Goal: Task Accomplishment & Management: Manage account settings

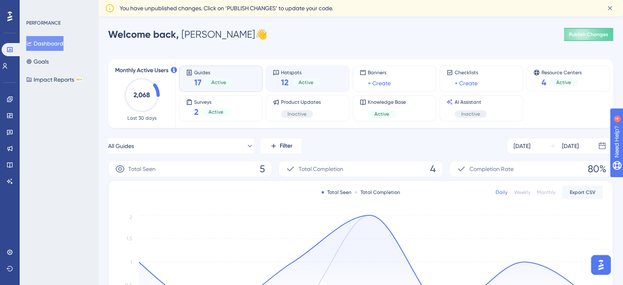
click at [291, 75] on span "Hotspots" at bounding box center [300, 72] width 39 height 6
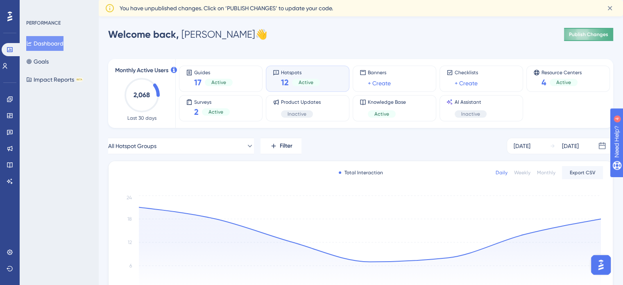
click at [593, 34] on span "Publish Changes" at bounding box center [588, 34] width 39 height 7
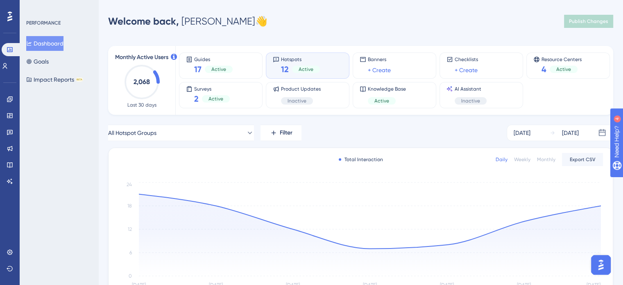
click at [289, 61] on span "Hotspots" at bounding box center [300, 59] width 39 height 6
click at [11, 117] on icon at bounding box center [10, 115] width 7 height 7
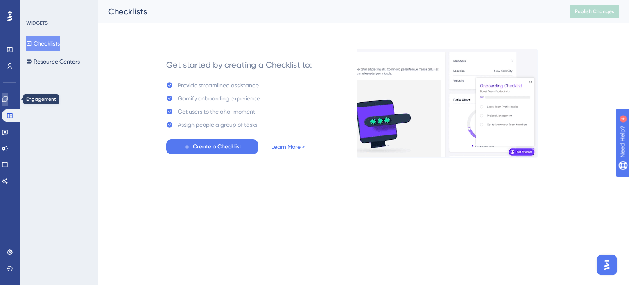
click at [8, 100] on icon at bounding box center [5, 99] width 7 height 7
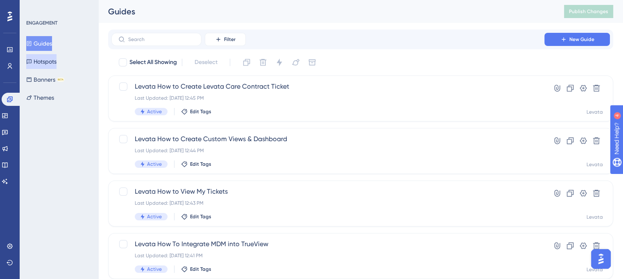
click at [52, 60] on button "Hotspots" at bounding box center [41, 61] width 30 height 15
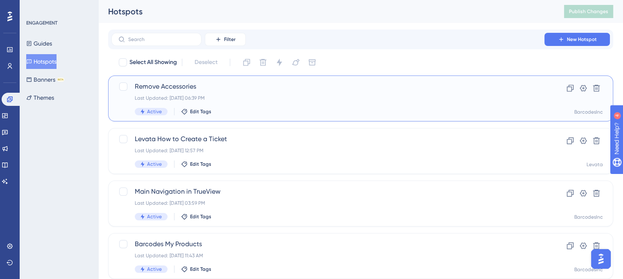
click at [170, 88] on span "Remove Accessories" at bounding box center [328, 87] width 386 height 10
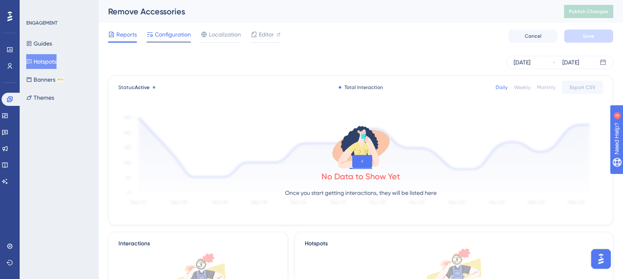
click at [175, 37] on span "Configuration" at bounding box center [173, 34] width 36 height 10
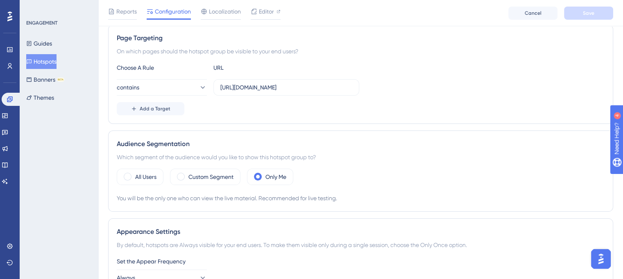
scroll to position [164, 0]
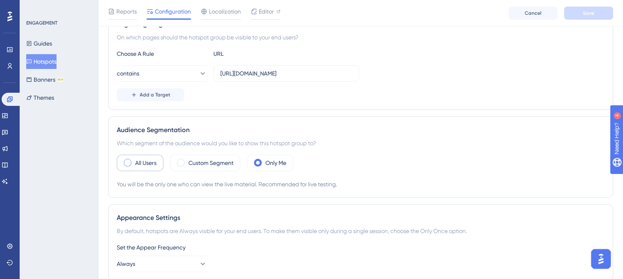
click at [127, 163] on span at bounding box center [128, 163] width 8 height 8
click at [134, 160] on input "radio" at bounding box center [134, 160] width 0 height 0
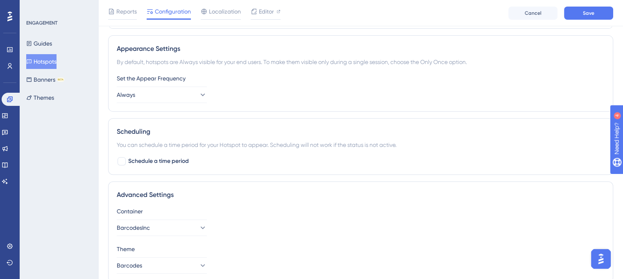
scroll to position [349, 0]
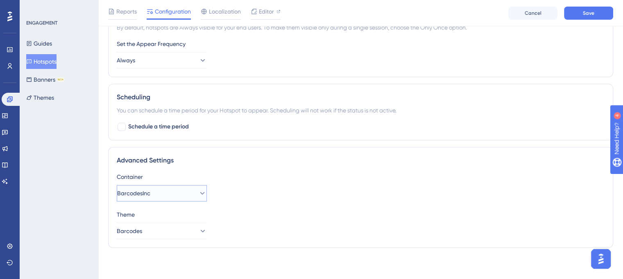
click at [198, 192] on icon at bounding box center [202, 193] width 8 height 8
click at [197, 192] on icon at bounding box center [196, 193] width 5 height 2
click at [198, 230] on icon at bounding box center [202, 231] width 8 height 8
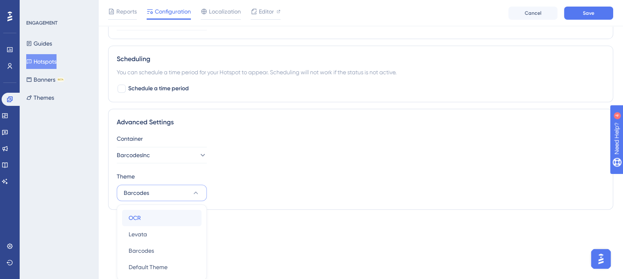
click at [137, 215] on span "OCR" at bounding box center [135, 218] width 12 height 10
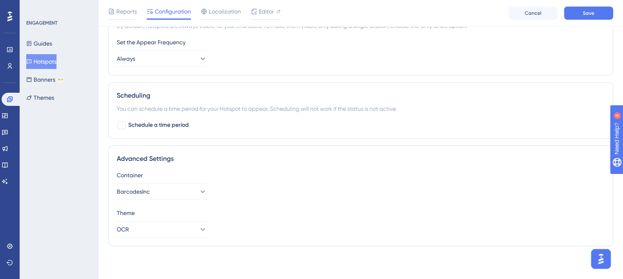
scroll to position [349, 0]
click at [284, 186] on div "Container BarcodesInc" at bounding box center [361, 186] width 488 height 29
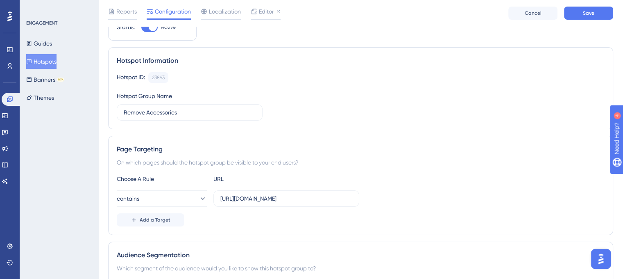
scroll to position [0, 0]
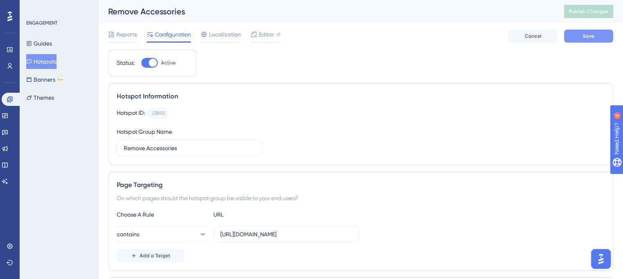
click at [588, 34] on span "Save" at bounding box center [588, 36] width 11 height 7
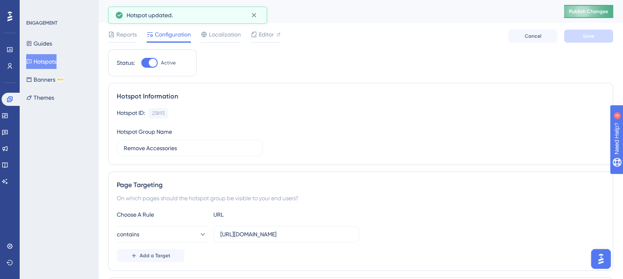
click at [591, 8] on button "Publish Changes" at bounding box center [588, 11] width 49 height 13
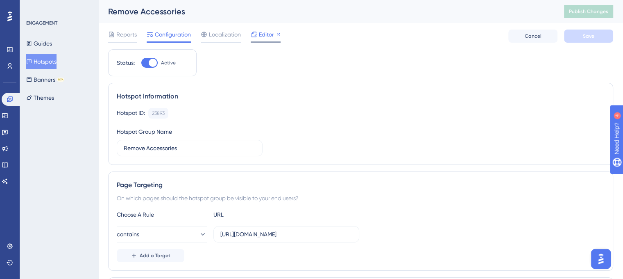
click at [262, 34] on span "Editor" at bounding box center [266, 34] width 15 height 10
click at [217, 36] on span "Localization" at bounding box center [225, 34] width 32 height 10
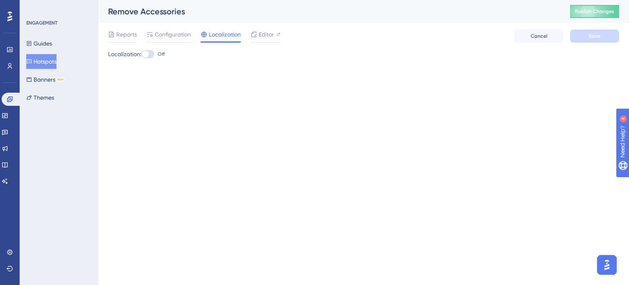
click at [147, 51] on div at bounding box center [145, 54] width 7 height 7
click at [141, 54] on input "Off" at bounding box center [141, 54] width 0 height 0
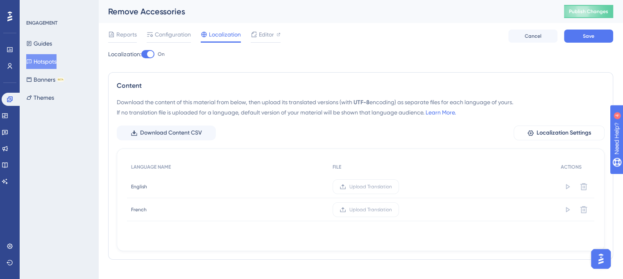
click at [147, 51] on div at bounding box center [147, 54] width 13 height 8
click at [141, 54] on input "On" at bounding box center [141, 54] width 0 height 0
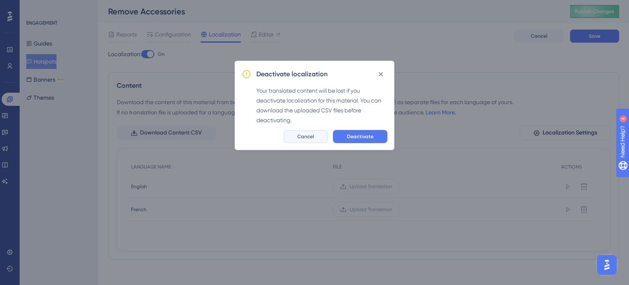
click at [307, 138] on span "Cancel" at bounding box center [305, 136] width 17 height 7
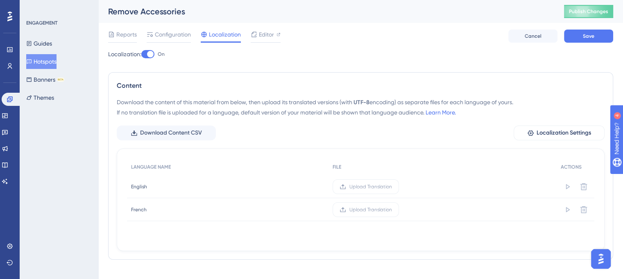
click at [151, 54] on div at bounding box center [150, 54] width 7 height 7
click at [141, 54] on input "On" at bounding box center [141, 54] width 0 height 0
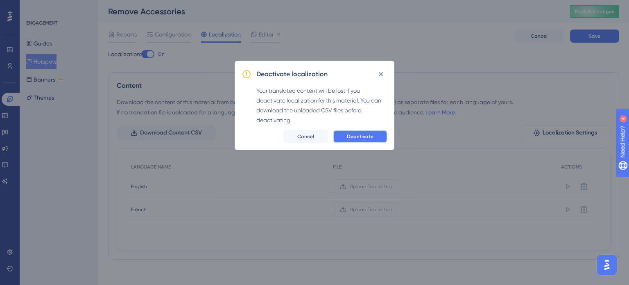
click at [354, 134] on span "Deactivate" at bounding box center [360, 136] width 27 height 7
checkbox input "false"
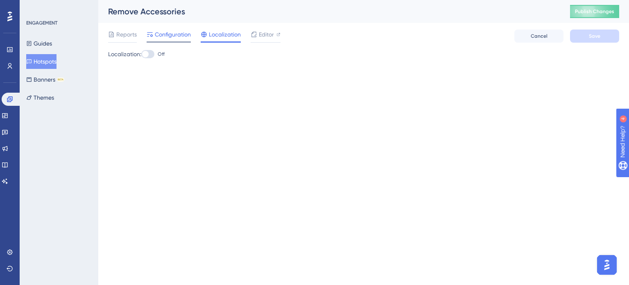
click at [169, 35] on span "Configuration" at bounding box center [173, 34] width 36 height 10
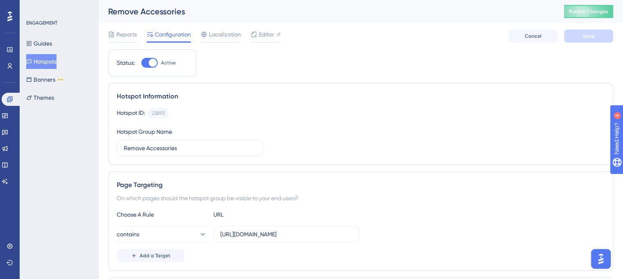
click at [287, 108] on div "Hotspot ID: 23893 Copy" at bounding box center [361, 113] width 488 height 11
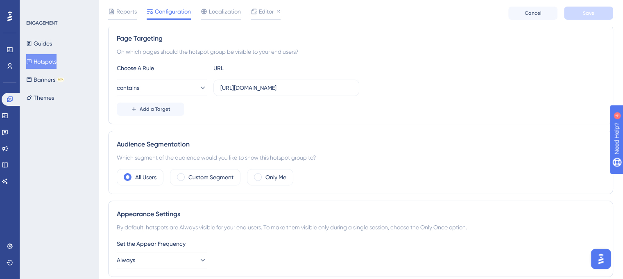
scroll to position [164, 0]
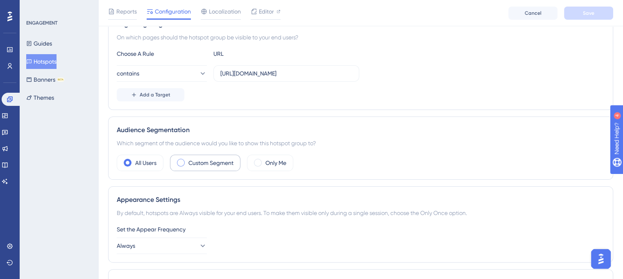
click at [181, 162] on span at bounding box center [181, 163] width 8 height 8
click at [187, 160] on input "radio" at bounding box center [187, 160] width 0 height 0
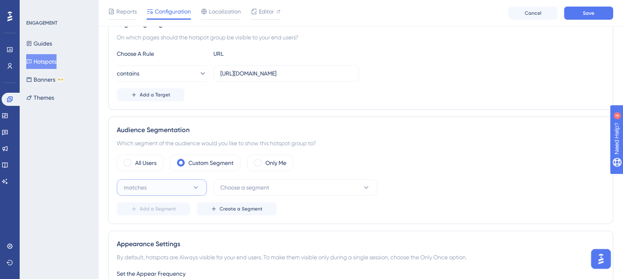
click at [197, 186] on icon at bounding box center [196, 187] width 8 height 8
click at [365, 186] on icon at bounding box center [366, 187] width 8 height 8
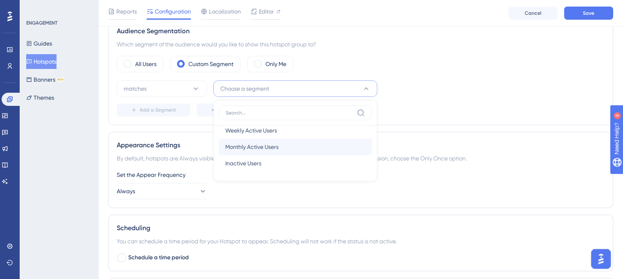
scroll to position [0, 0]
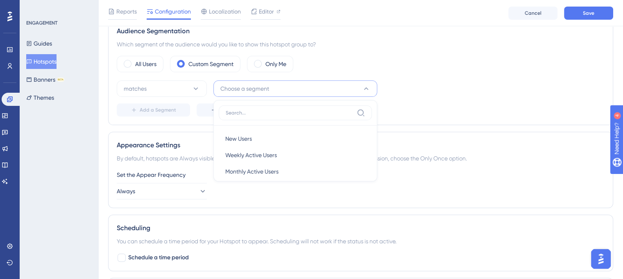
click at [422, 114] on div "Add a Segment Create a Segment" at bounding box center [361, 109] width 488 height 13
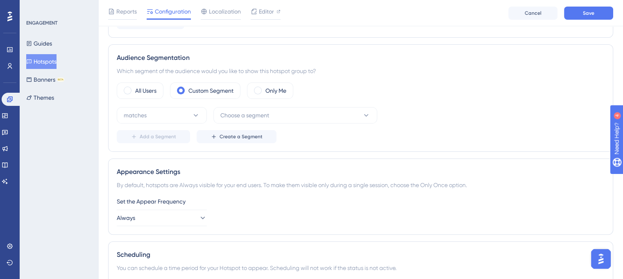
scroll to position [222, 0]
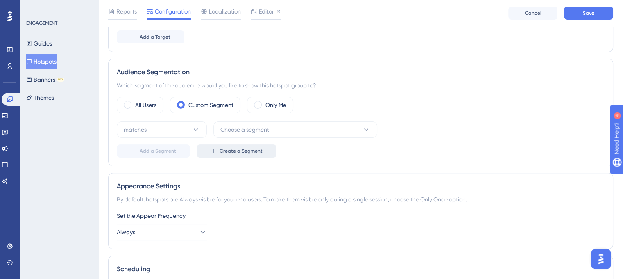
click at [212, 149] on icon at bounding box center [214, 151] width 4 height 4
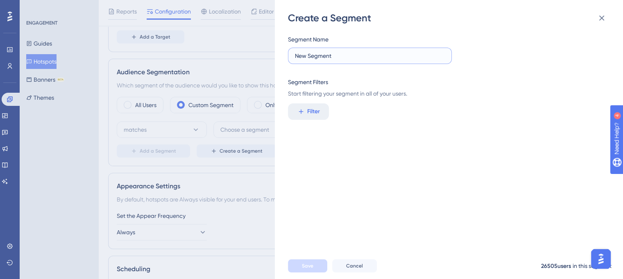
click at [326, 55] on input "New Segment" at bounding box center [370, 55] width 150 height 9
click at [599, 20] on icon at bounding box center [602, 18] width 10 height 10
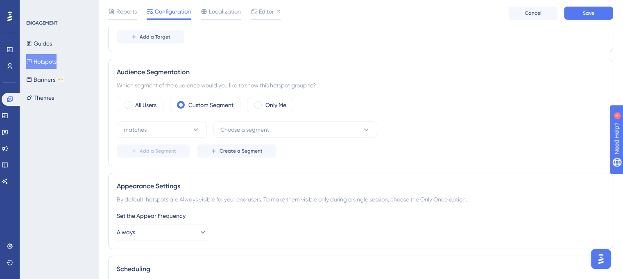
click at [603, 260] on img "Open AI Assistant Launcher" at bounding box center [601, 258] width 15 height 15
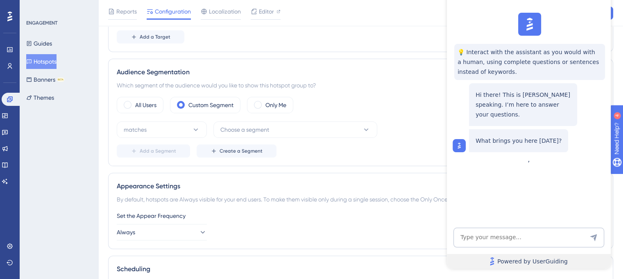
scroll to position [0, 0]
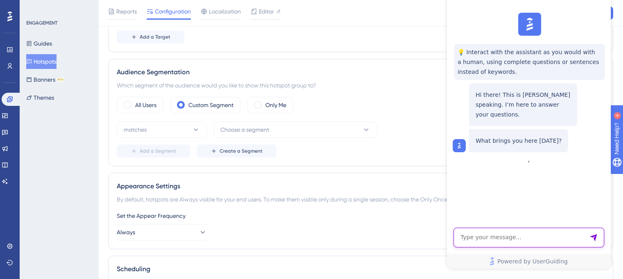
click at [487, 240] on textarea "AI Assistant Text Input" at bounding box center [528, 237] width 151 height 20
click at [519, 239] on textarea "c" at bounding box center [528, 237] width 151 height 20
type textarea "can you segment audience by email domain?"
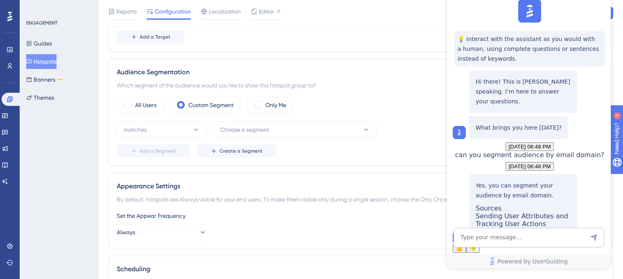
scroll to position [89, 0]
click at [513, 212] on div "Sending User Attributes and Tracking User Actions" at bounding box center [523, 224] width 95 height 25
click at [394, 104] on div "All Users Custom Segment Only Me" at bounding box center [361, 105] width 488 height 16
click at [340, 238] on div "Set the Appear Frequency Always" at bounding box center [361, 225] width 488 height 29
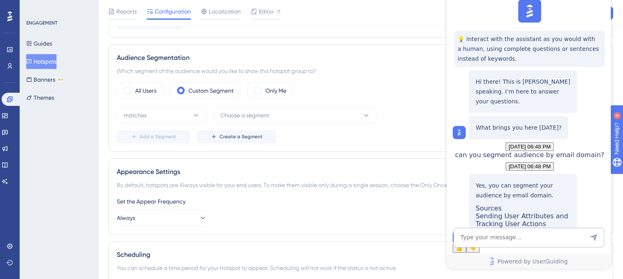
scroll to position [222, 0]
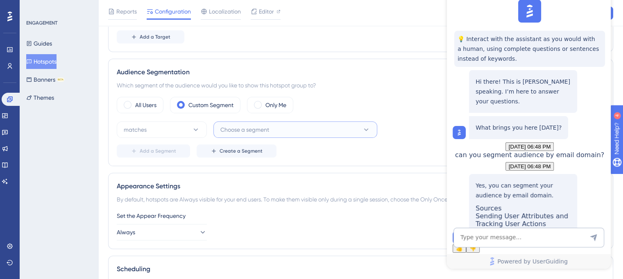
click at [238, 125] on span "Choose a segment" at bounding box center [244, 130] width 49 height 10
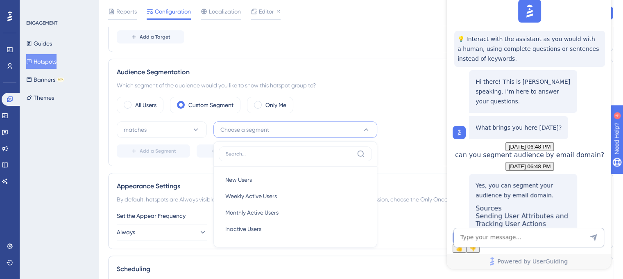
scroll to position [274, 0]
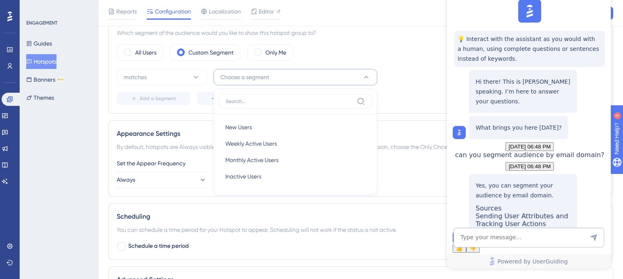
click at [384, 103] on div "Add a Segment Create a Segment" at bounding box center [361, 98] width 488 height 13
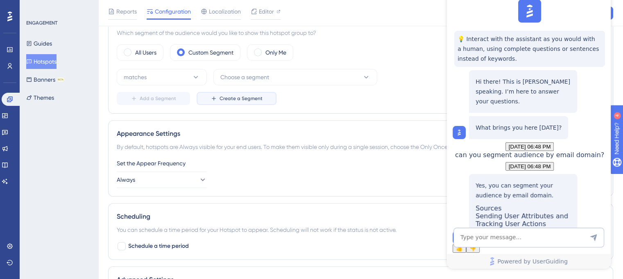
click at [214, 96] on icon at bounding box center [214, 98] width 7 height 7
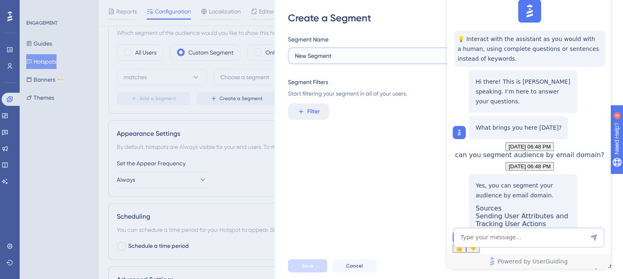
click at [338, 58] on input "New Segment" at bounding box center [370, 55] width 150 height 9
click at [305, 114] on button "Filter" at bounding box center [308, 111] width 41 height 16
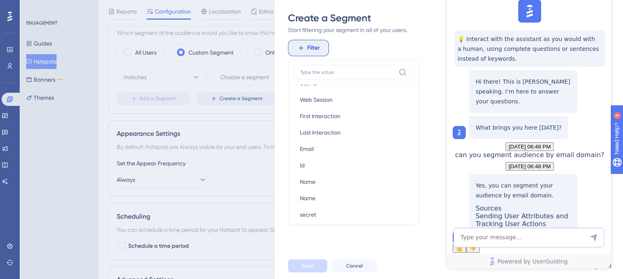
scroll to position [451, 0]
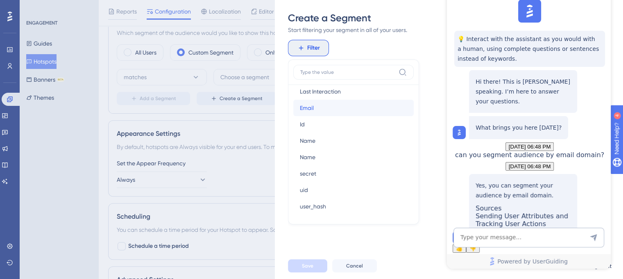
click at [311, 107] on span "Email" at bounding box center [307, 108] width 14 height 10
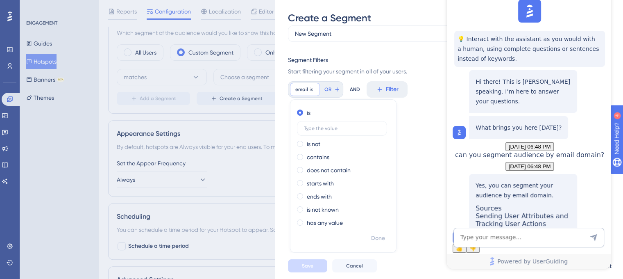
scroll to position [16, 0]
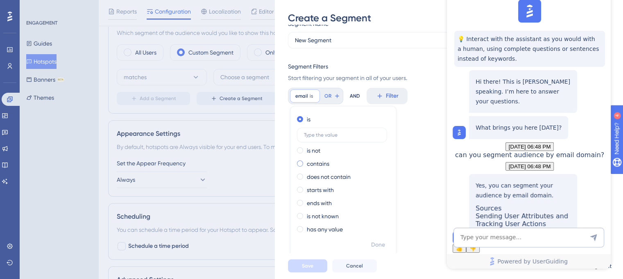
click at [300, 163] on span at bounding box center [300, 163] width 6 height 6
click at [306, 161] on input "radio" at bounding box center [306, 161] width 0 height 0
paste input "@usventure.com"
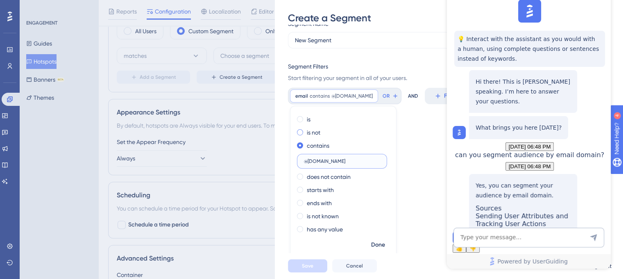
scroll to position [315, 0]
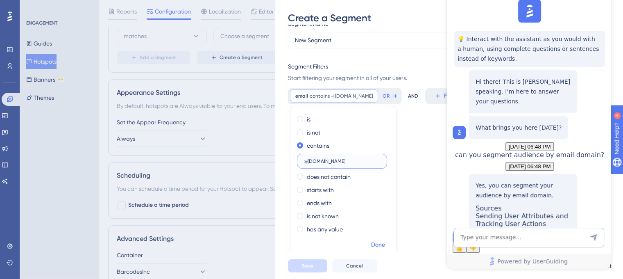
type input "@usventure.com"
click at [376, 244] on span "Done" at bounding box center [378, 245] width 14 height 10
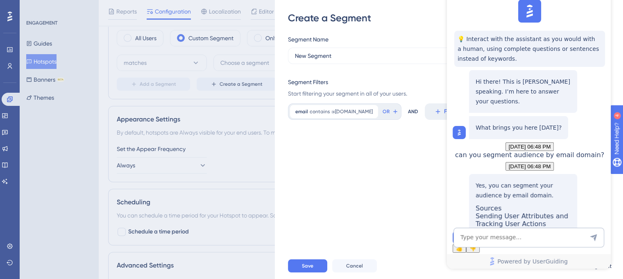
scroll to position [274, 0]
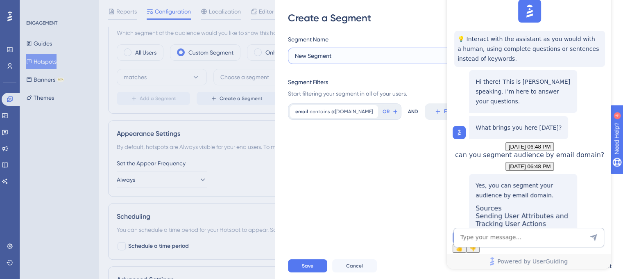
click at [322, 57] on input "New Segment" at bounding box center [370, 55] width 150 height 9
drag, startPoint x: 342, startPoint y: 55, endPoint x: 268, endPoint y: 58, distance: 74.2
click at [268, 58] on div "Create a Segment Segment Name New Segment Segment Filters Start filtering your …" at bounding box center [311, 139] width 623 height 279
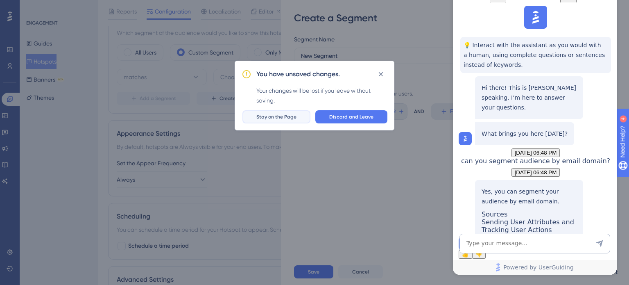
click at [277, 116] on span "Stay on the Page" at bounding box center [276, 116] width 40 height 7
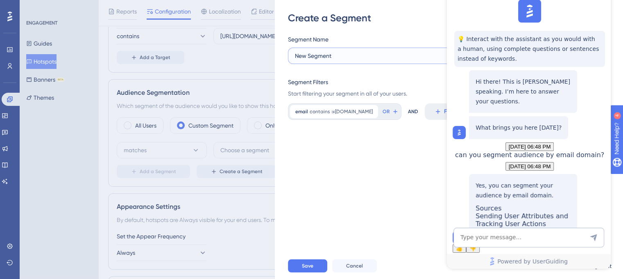
scroll to position [192, 0]
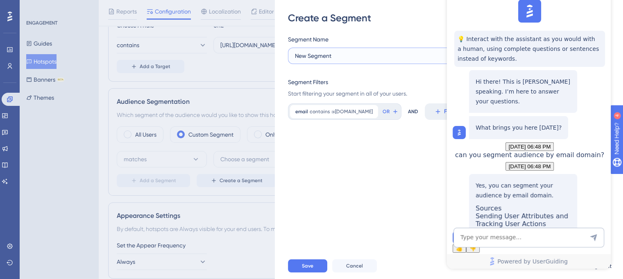
click at [342, 54] on input "New Segment" at bounding box center [370, 55] width 150 height 9
type input "s"
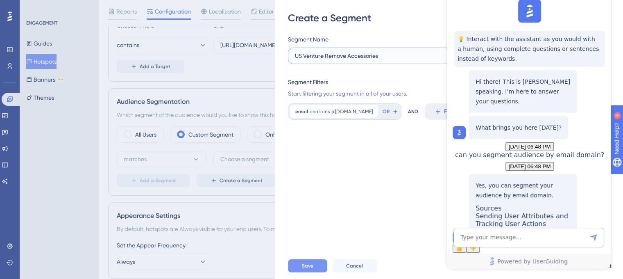
type input "US Venture Remove Accessories"
click at [309, 269] on span "Save" at bounding box center [307, 265] width 11 height 7
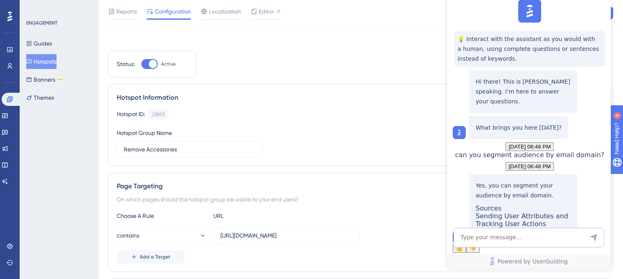
scroll to position [0, 0]
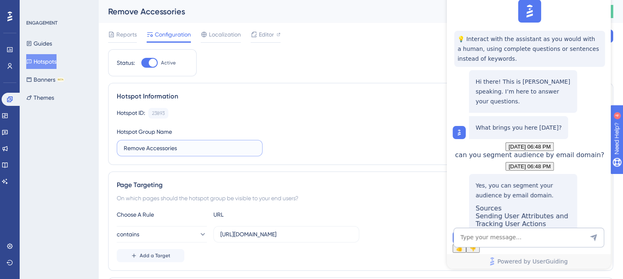
click at [125, 150] on input "Remove Accessories" at bounding box center [190, 147] width 132 height 9
type input "US Venture Remove Accessories"
click at [283, 128] on div "Hotspot ID: 23893 Copy Hotspot Group Name US Venture Remove Accessories" at bounding box center [361, 132] width 488 height 48
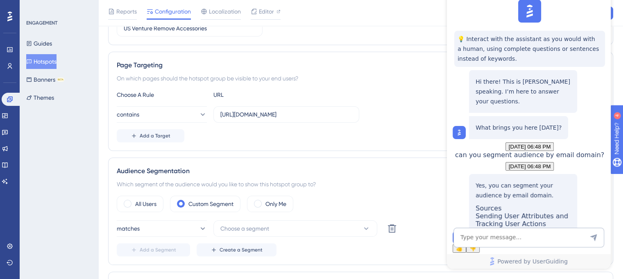
scroll to position [205, 0]
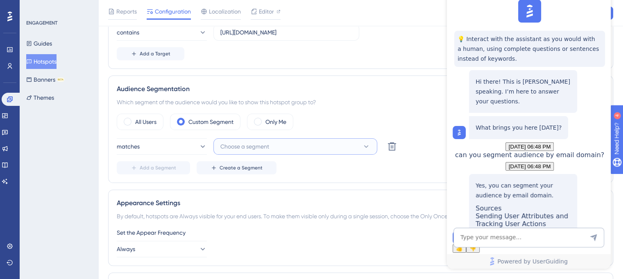
click at [367, 146] on icon at bounding box center [366, 146] width 5 height 2
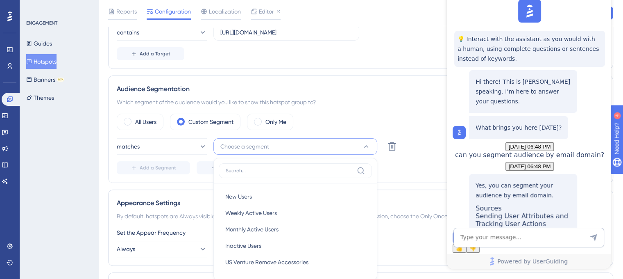
scroll to position [283, 0]
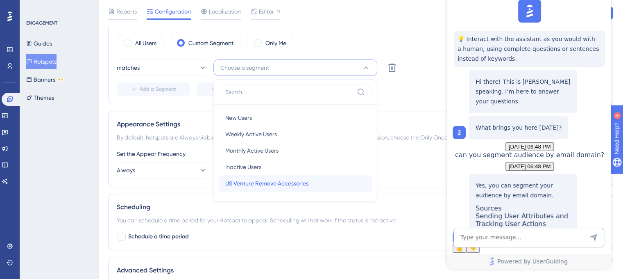
click at [262, 184] on span "US Venture Remove Accessories" at bounding box center [266, 183] width 83 height 10
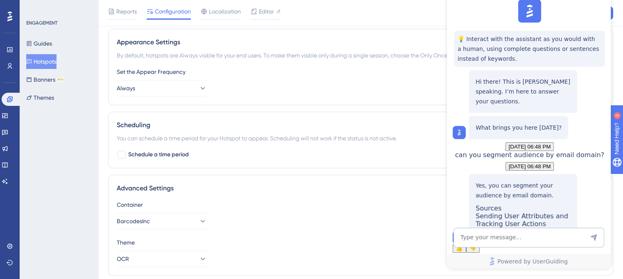
scroll to position [393, 0]
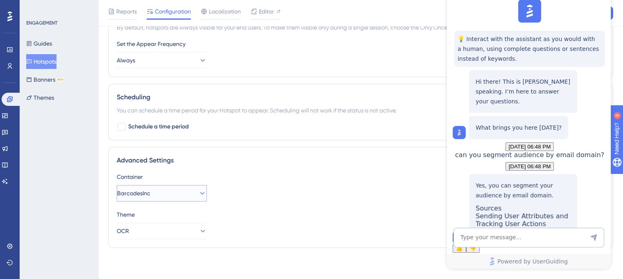
click at [198, 189] on icon at bounding box center [202, 193] width 8 height 8
click at [196, 189] on icon at bounding box center [196, 193] width 8 height 8
click at [200, 229] on icon at bounding box center [202, 230] width 5 height 2
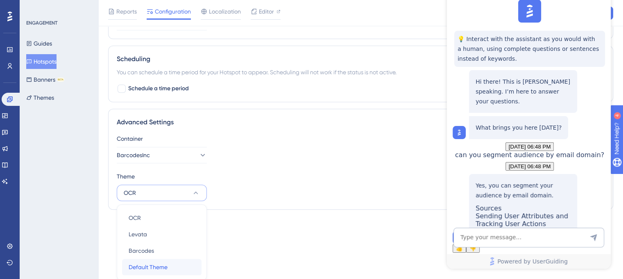
click at [144, 265] on span "Default Theme" at bounding box center [148, 267] width 39 height 10
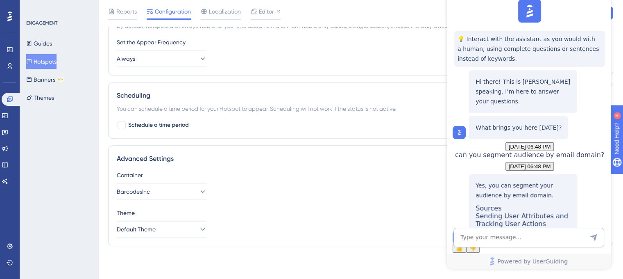
scroll to position [393, 0]
click at [238, 210] on div "Theme" at bounding box center [361, 214] width 488 height 10
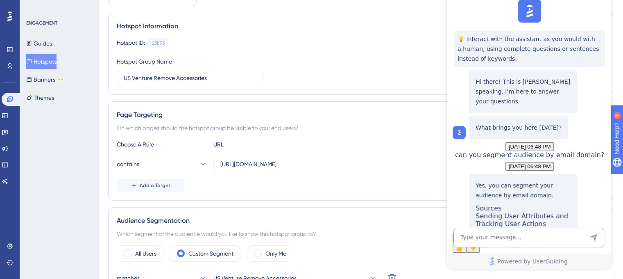
scroll to position [0, 0]
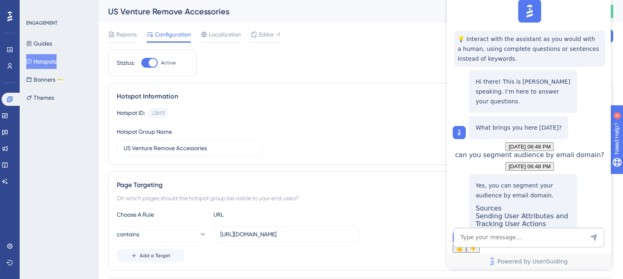
click at [366, 91] on div "Hotspot Information" at bounding box center [361, 96] width 488 height 10
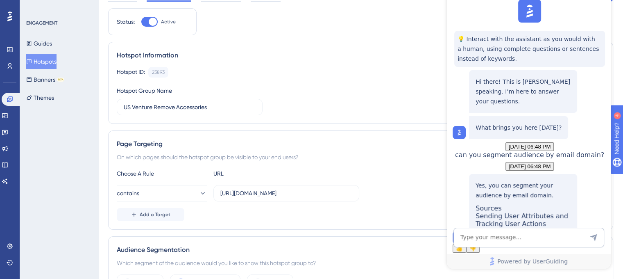
scroll to position [82, 0]
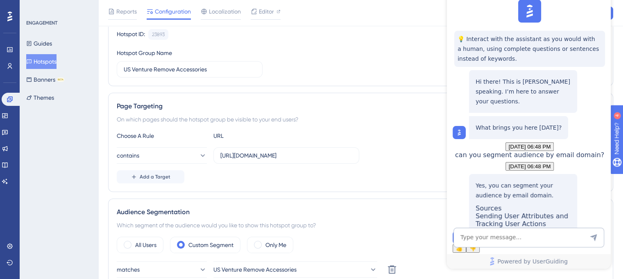
click at [463, 245] on span "👍" at bounding box center [459, 248] width 7 height 6
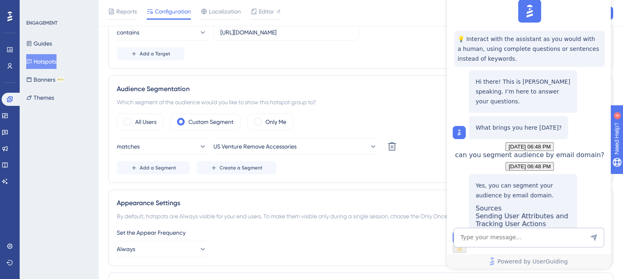
scroll to position [0, 0]
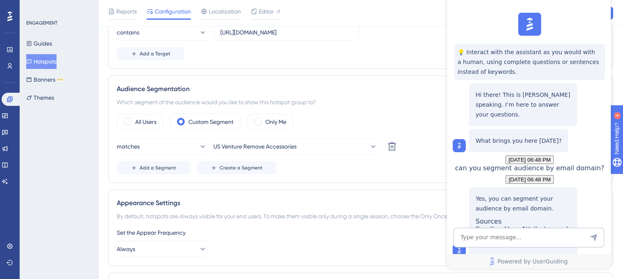
click at [619, 32] on div "Performance Users Engagement Widgets Feedback Product Updates Knowledge Base AI…" at bounding box center [360, 125] width 525 height 660
drag, startPoint x: 462, startPoint y: 25, endPoint x: 558, endPoint y: 20, distance: 96.0
click at [558, 20] on div "💡 Interact with the assistant as you would with a human, using complete questio…" at bounding box center [528, 144] width 164 height 270
click at [419, 30] on div "contains https://www.barcodesinc.com/rma_assetmanagement/ticket/grouptickets/gr…" at bounding box center [361, 32] width 488 height 16
click at [446, 32] on div "contains https://www.barcodesinc.com/rma_assetmanagement/ticket/grouptickets/gr…" at bounding box center [361, 32] width 488 height 16
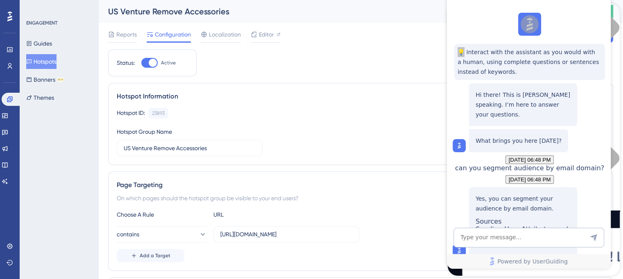
click at [403, 24] on div "Reports Configuration Localization Editor Cancel Save" at bounding box center [360, 36] width 505 height 26
click at [5, 132] on link at bounding box center [5, 131] width 7 height 13
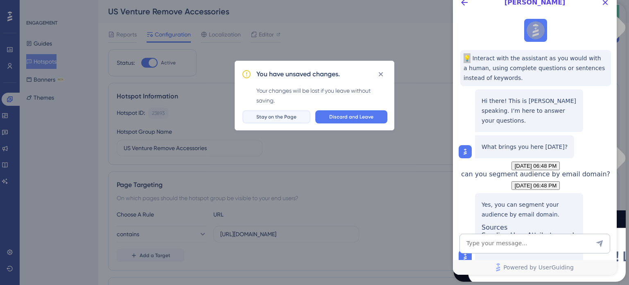
click at [270, 119] on span "Stay on the Page" at bounding box center [276, 116] width 40 height 7
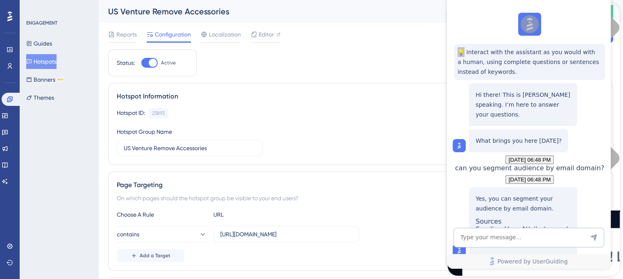
click at [616, 10] on div "Hi There, Tina 👋 Welcome to our Resource Center! 📚" at bounding box center [534, 106] width 172 height 207
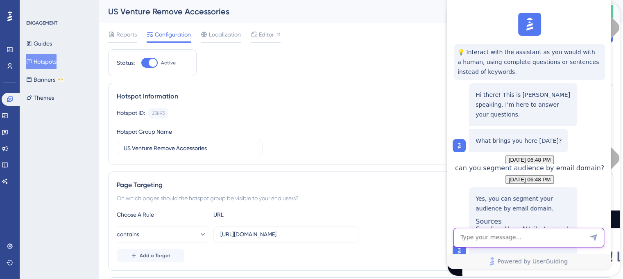
click at [507, 242] on textarea "AI Assistant Text Input" at bounding box center [528, 237] width 151 height 20
click at [547, 240] on textarea "how" at bounding box center [528, 237] width 151 height 20
type textarea "how do I minimize this window"
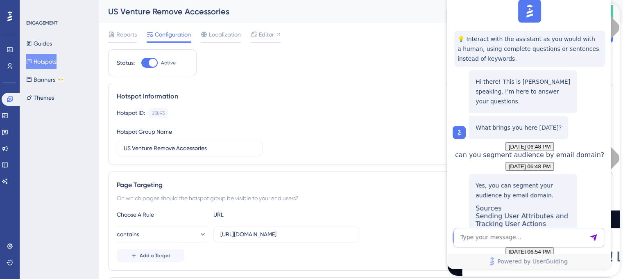
scroll to position [230, 0]
click at [485, 239] on textarea "AI Assistant Text Input" at bounding box center [528, 237] width 151 height 20
click at [546, 240] on textarea "this" at bounding box center [528, 237] width 151 height 20
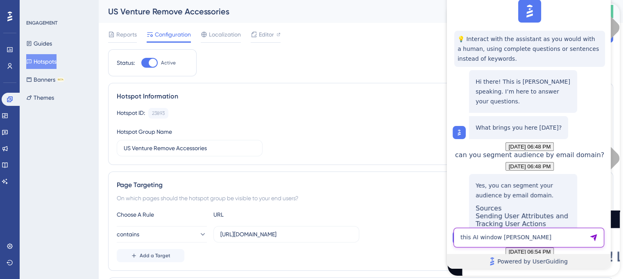
type textarea "this AI window Dylan"
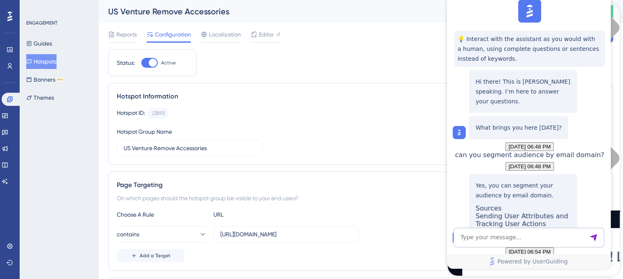
scroll to position [351, 0]
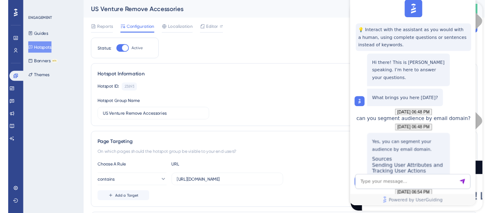
scroll to position [0, 0]
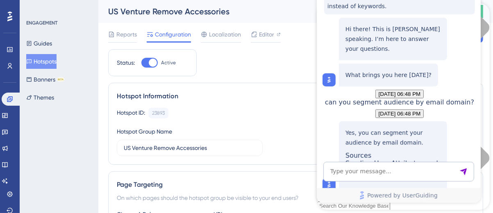
drag, startPoint x: 485, startPoint y: 81, endPoint x: 810, endPoint y: 53, distance: 326.8
click at [335, 106] on div "can you segment audience by email domain?" at bounding box center [398, 103] width 149 height 8
click at [369, 197] on link "Powered by UserGuiding" at bounding box center [398, 195] width 164 height 15
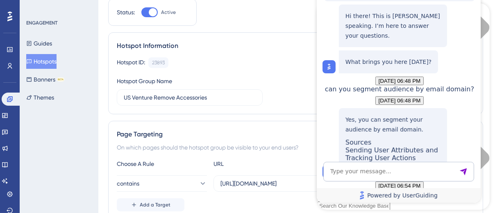
scroll to position [164, 0]
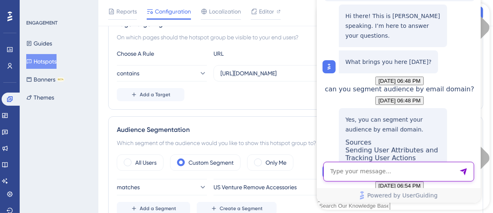
click at [336, 176] on textarea "AI Assistant Text Input" at bounding box center [398, 172] width 151 height 20
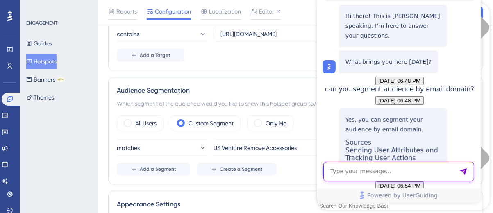
scroll to position [246, 0]
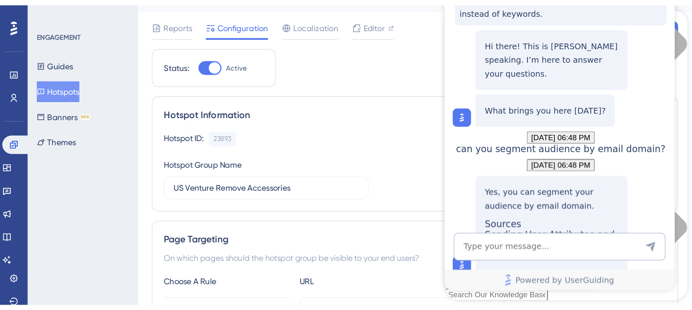
scroll to position [0, 0]
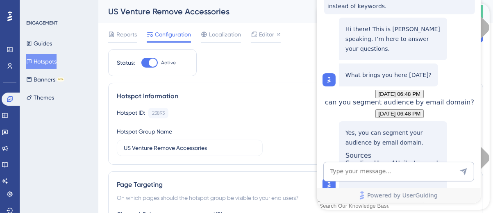
click at [279, 83] on div "Hotspot Information Hotspot ID: 23893 Copy Hotspot Group Name US Venture Remove…" at bounding box center [295, 124] width 375 height 82
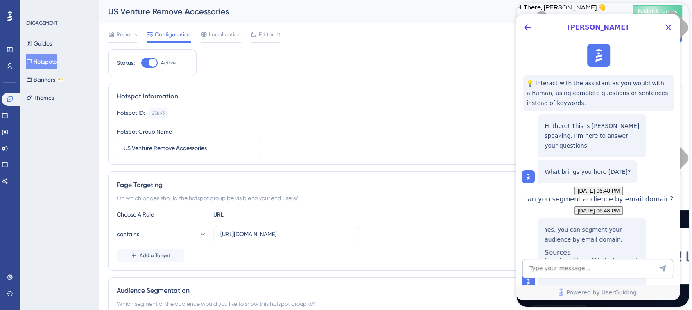
drag, startPoint x: 619, startPoint y: 0, endPoint x: 458, endPoint y: 60, distance: 171.5
click at [623, 27] on icon "Close Button" at bounding box center [669, 28] width 10 height 10
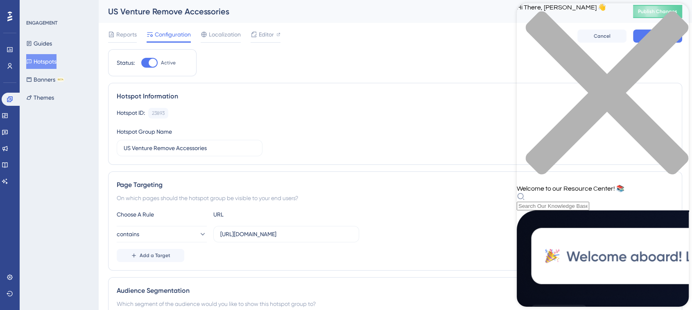
click at [623, 16] on icon "close resource center" at bounding box center [603, 97] width 172 height 172
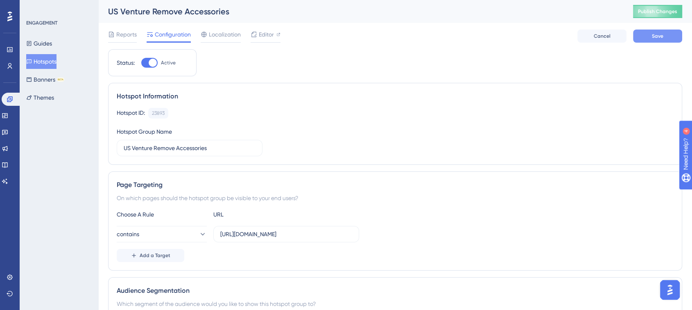
click at [623, 35] on span "Save" at bounding box center [657, 36] width 11 height 7
click at [623, 9] on span "Publish Changes" at bounding box center [657, 11] width 39 height 7
click at [259, 36] on span "Editor" at bounding box center [266, 34] width 15 height 10
